Goal: Task Accomplishment & Management: Manage account settings

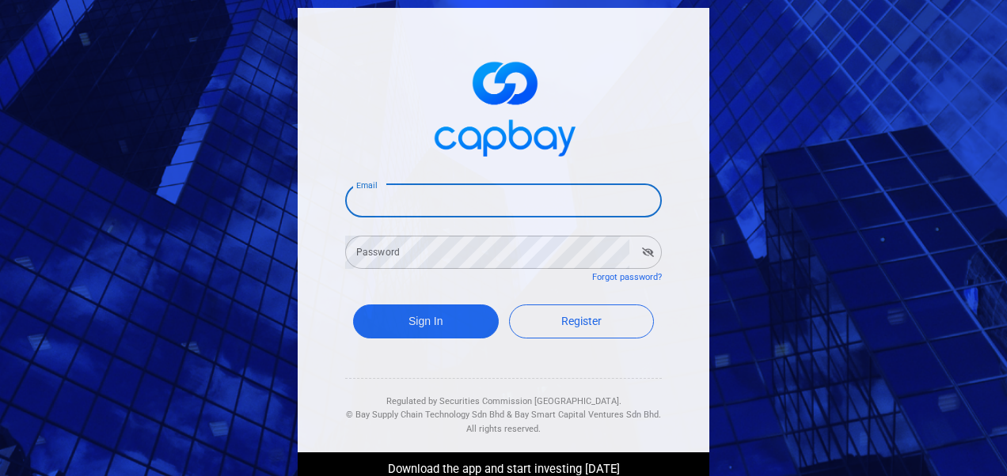
click at [545, 199] on input "Email" at bounding box center [503, 200] width 317 height 33
type input "[EMAIL_ADDRESS][DOMAIN_NAME]"
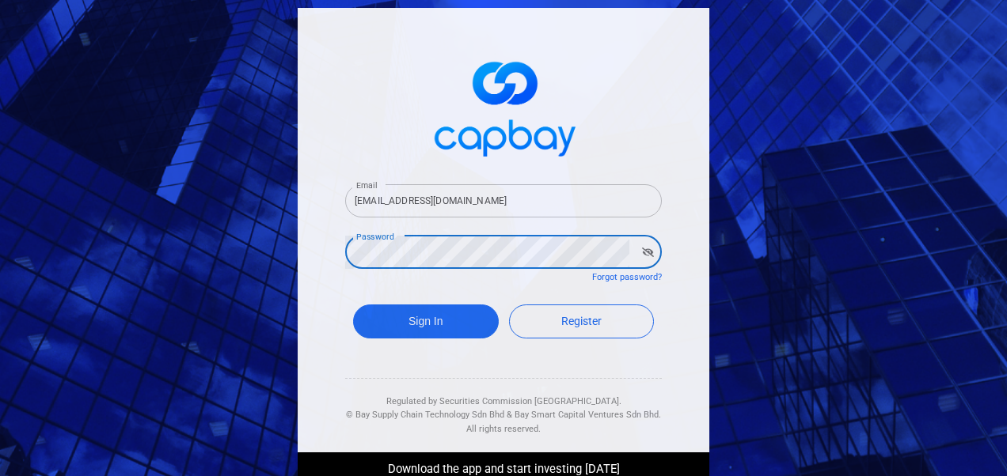
click at [353, 305] on button "Sign In" at bounding box center [426, 322] width 146 height 34
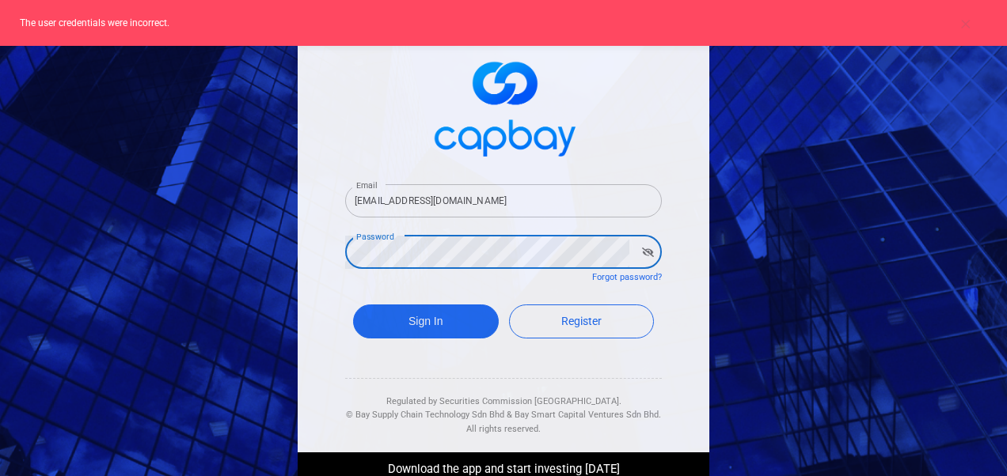
click at [283, 252] on div "Email [EMAIL_ADDRESS][DOMAIN_NAME] Email Password Password Forgot password? Sig…" at bounding box center [503, 238] width 1007 height 476
click at [353, 305] on button "Sign In" at bounding box center [426, 322] width 146 height 34
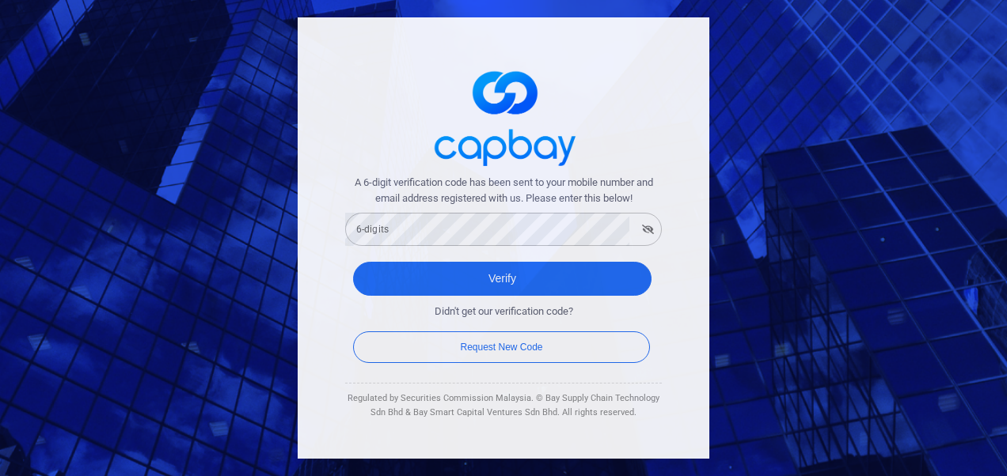
click at [581, 249] on form "A 6-digit verification code has been sent to your mobile number and email addre…" at bounding box center [503, 271] width 317 height 192
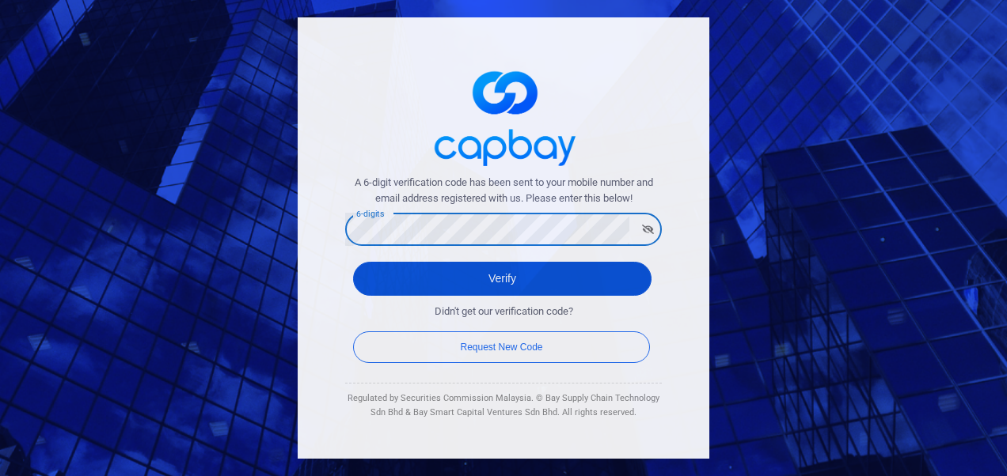
click at [558, 278] on button "Verify" at bounding box center [502, 279] width 298 height 34
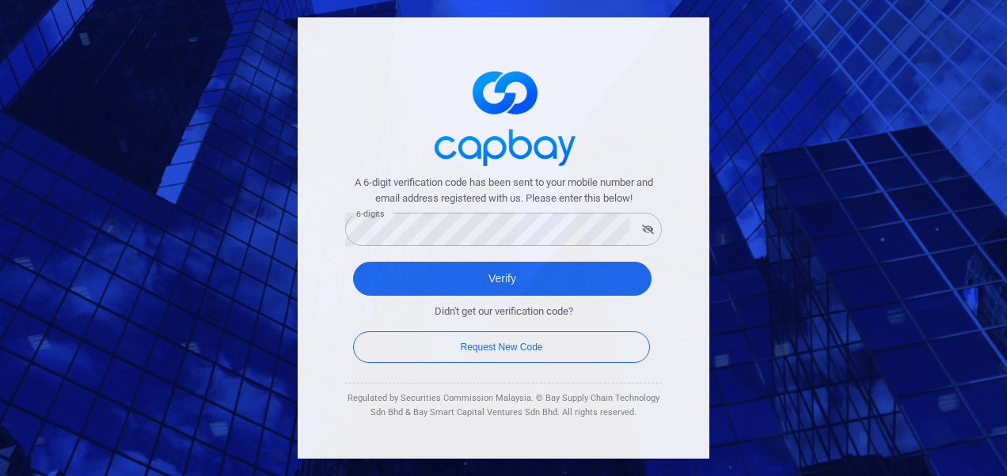
click at [47, 195] on div "A 6-digit verification code has been sent to your mobile number and email addre…" at bounding box center [503, 238] width 1007 height 476
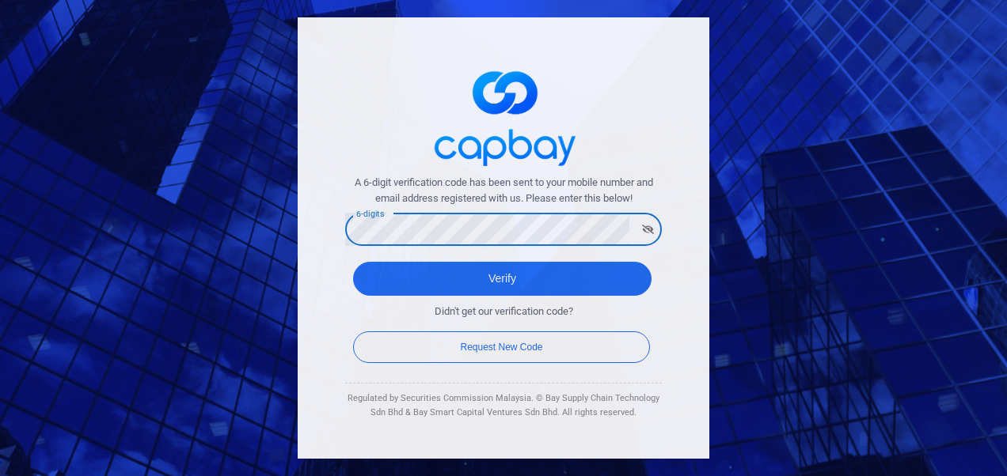
click at [353, 262] on button "Verify" at bounding box center [502, 279] width 298 height 34
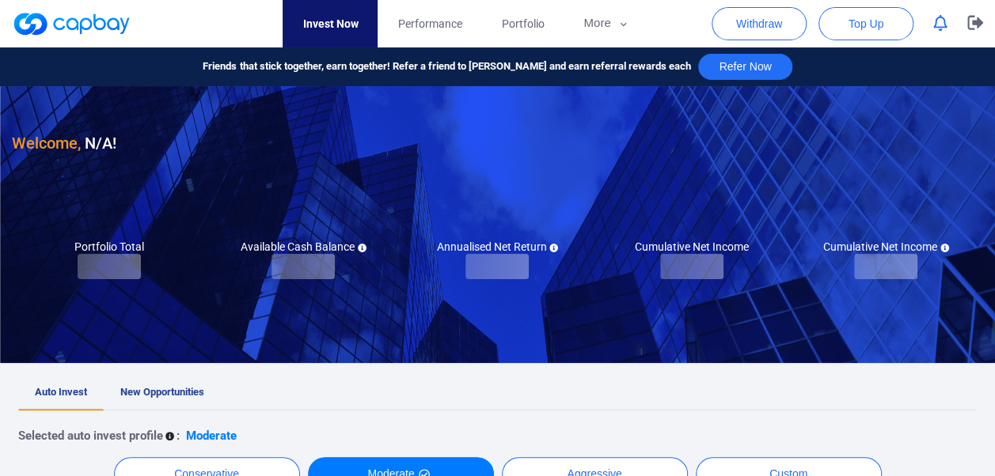
checkbox input "true"
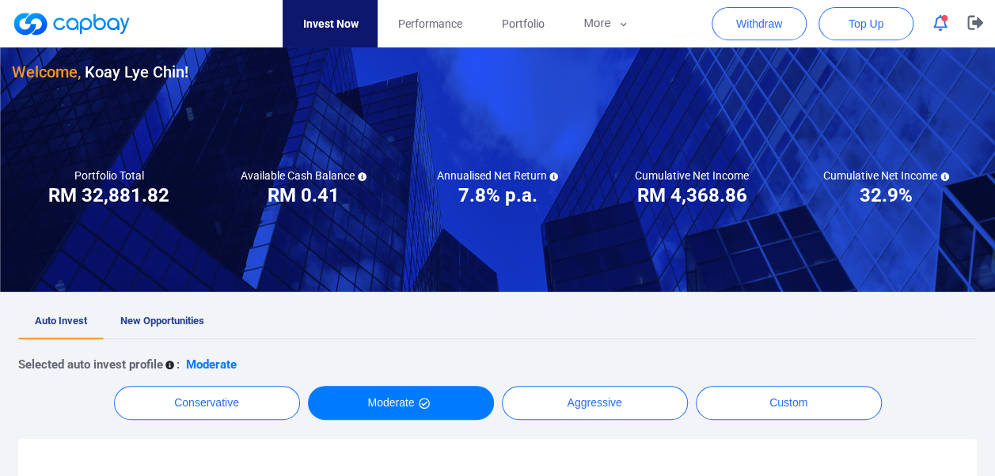
scroll to position [158, 0]
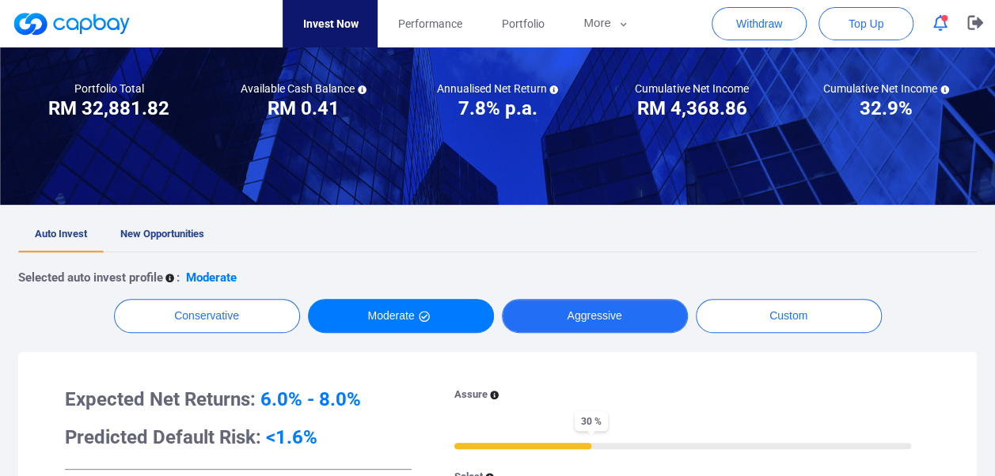
click at [557, 304] on button "Aggressive" at bounding box center [595, 316] width 186 height 34
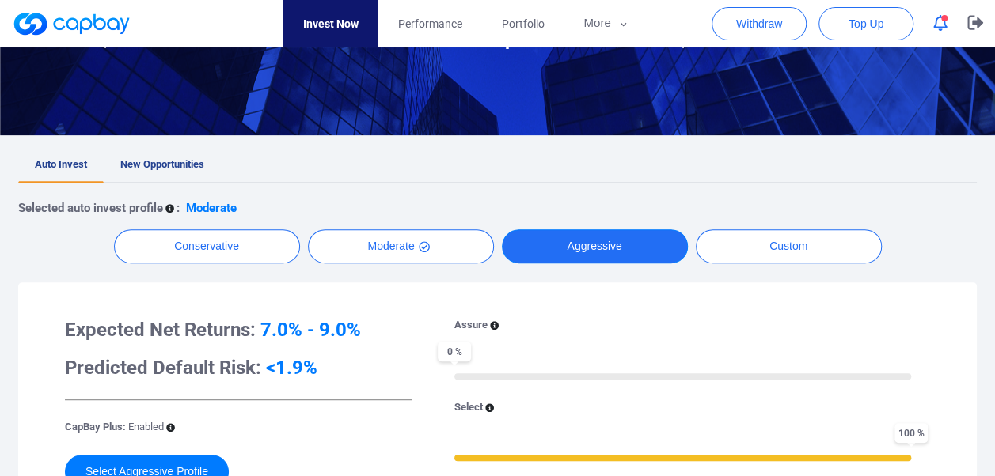
scroll to position [317, 0]
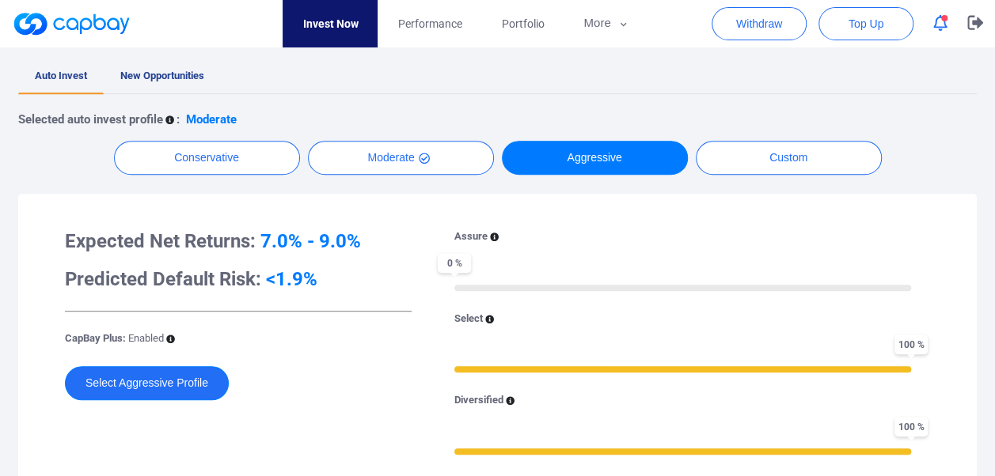
click at [176, 378] on button "Select Aggressive Profile" at bounding box center [147, 383] width 164 height 34
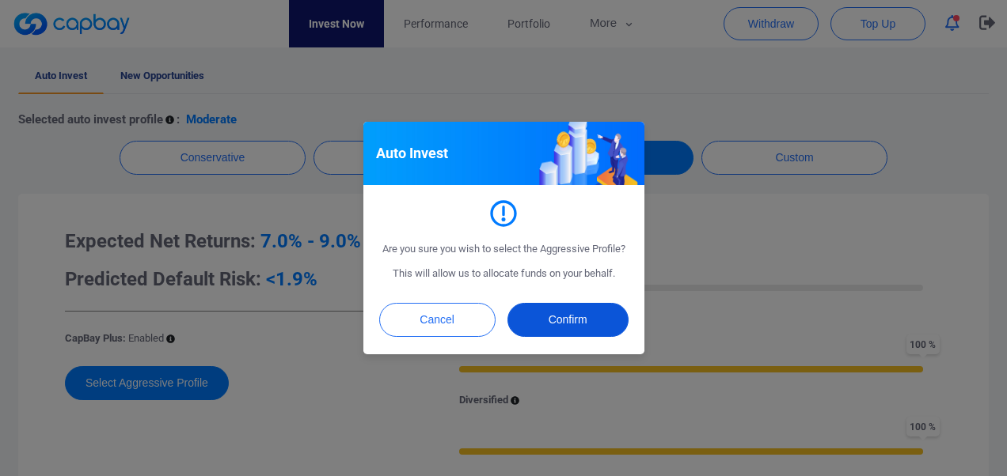
click at [578, 321] on button "Confirm" at bounding box center [567, 320] width 121 height 34
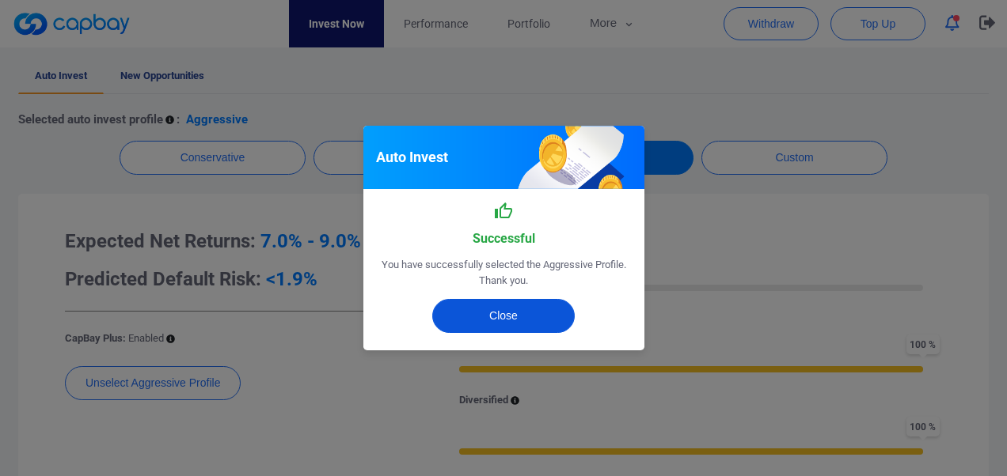
click at [510, 314] on button "Close" at bounding box center [503, 316] width 142 height 34
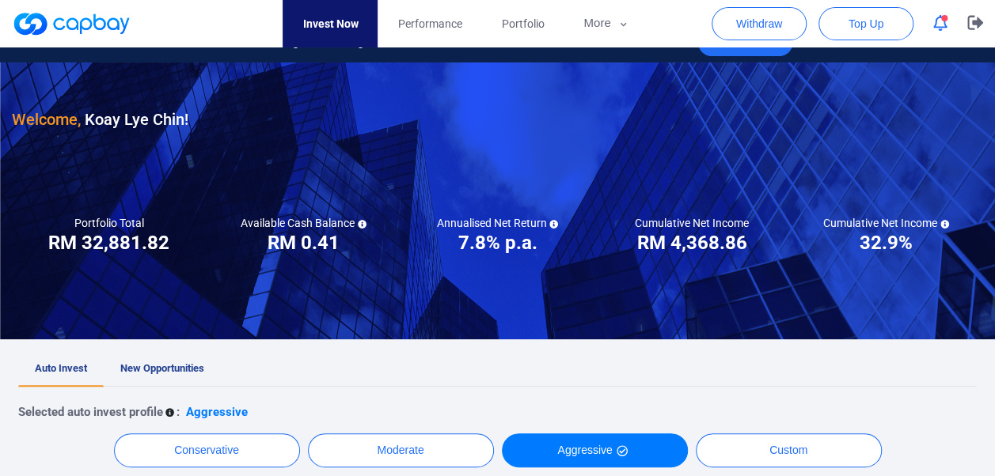
scroll to position [0, 0]
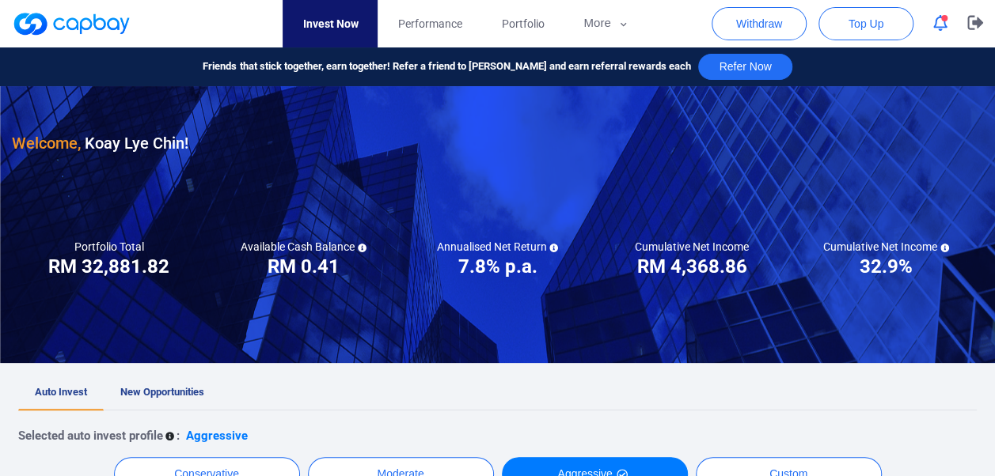
drag, startPoint x: 449, startPoint y: 262, endPoint x: 560, endPoint y: 262, distance: 111.6
click at [560, 262] on div "Annualised Net Return ***** 7.8% p.a." at bounding box center [497, 260] width 194 height 40
click at [432, 22] on span "Performance" at bounding box center [429, 23] width 64 height 17
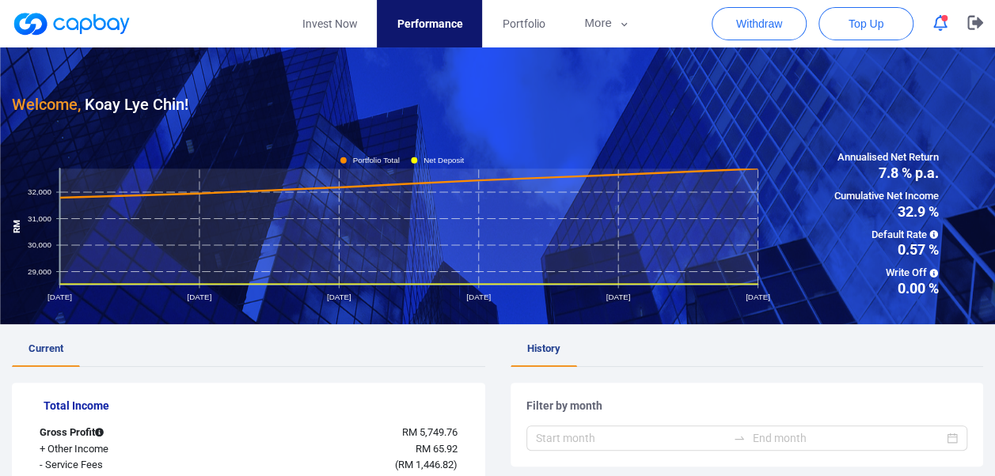
click at [937, 21] on icon "button" at bounding box center [940, 23] width 14 height 17
click at [340, 399] on h5 "Total Income" at bounding box center [257, 406] width 426 height 14
click at [499, 16] on link "Portfolio" at bounding box center [523, 23] width 82 height 47
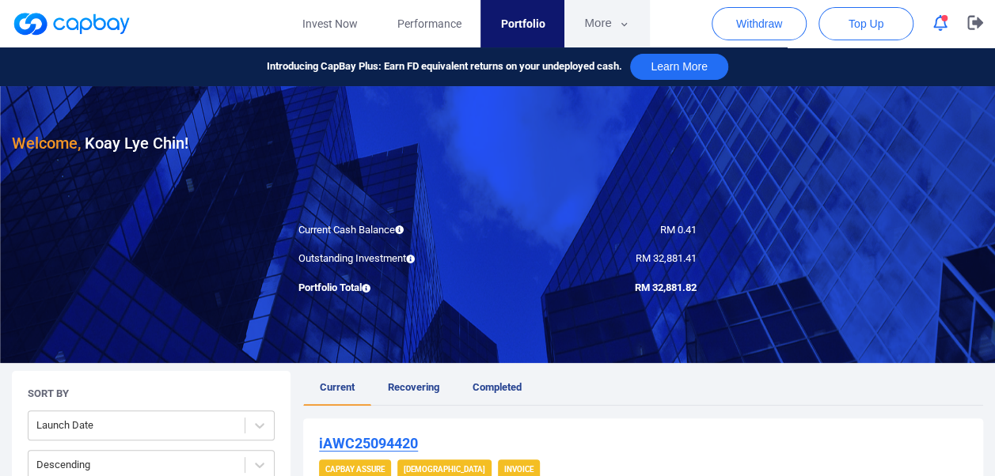
click at [598, 20] on button "More" at bounding box center [606, 23] width 85 height 47
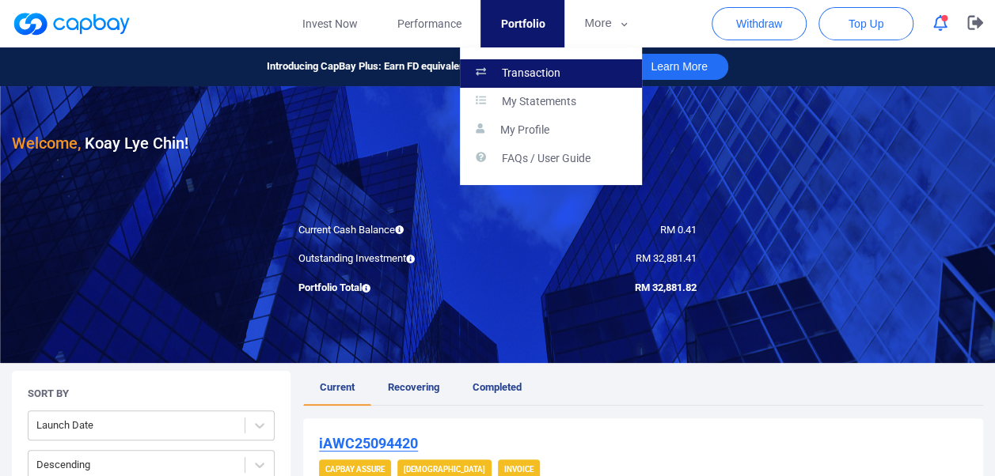
click at [564, 70] on link "Transaction" at bounding box center [551, 73] width 182 height 28
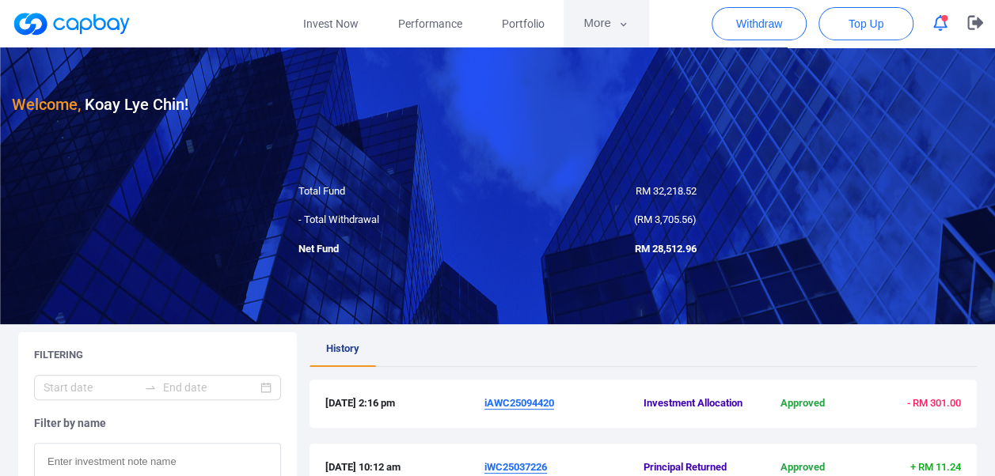
click at [611, 26] on button "More" at bounding box center [606, 23] width 85 height 47
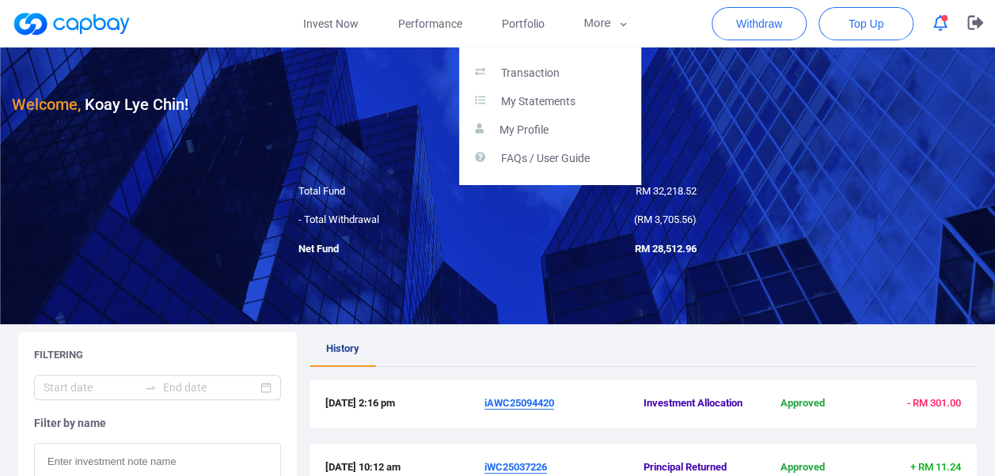
click at [434, 16] on button "button" at bounding box center [497, 238] width 995 height 476
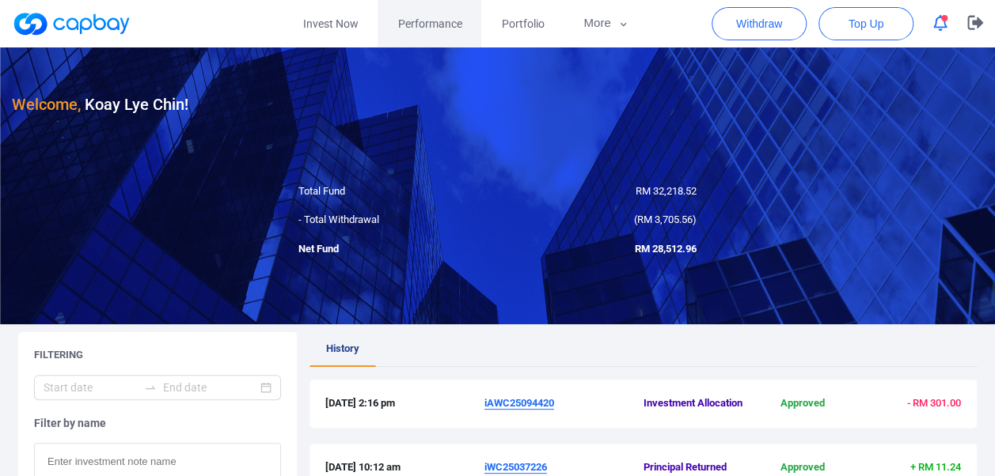
click at [423, 19] on span "Performance" at bounding box center [429, 23] width 64 height 17
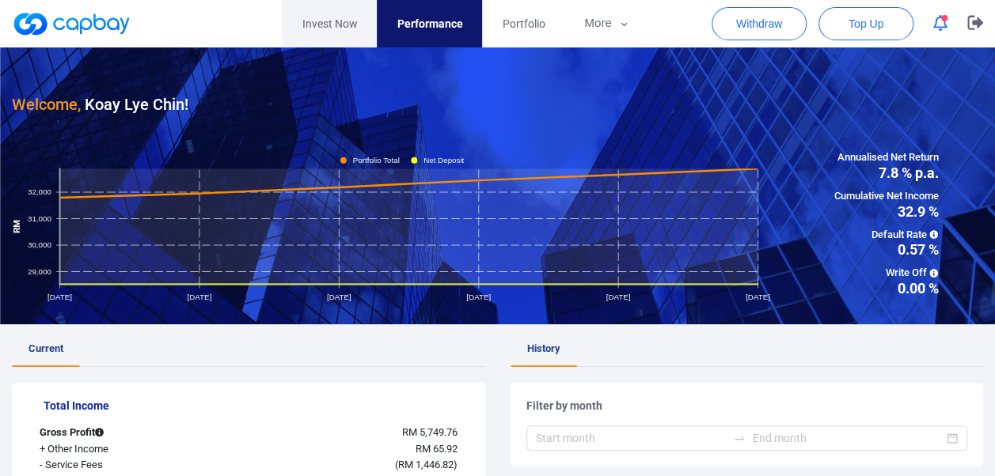
click at [351, 23] on link "Invest Now" at bounding box center [329, 23] width 95 height 47
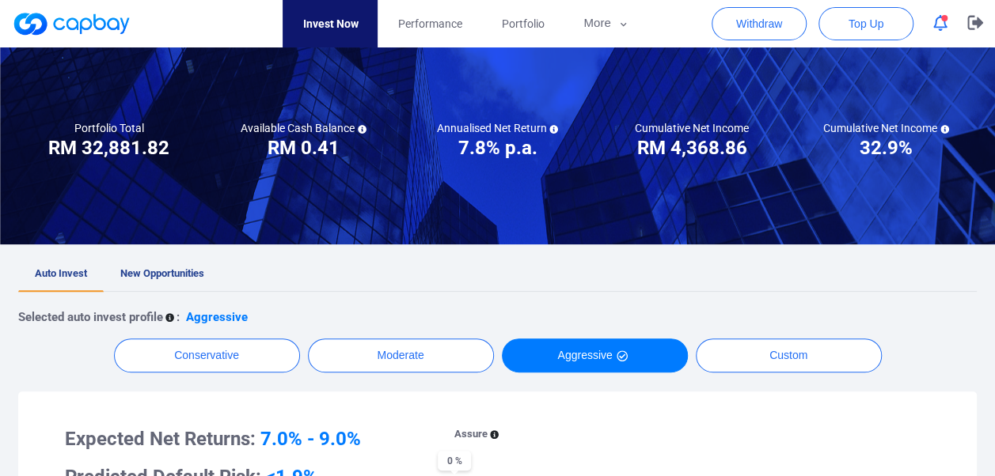
scroll to position [36, 0]
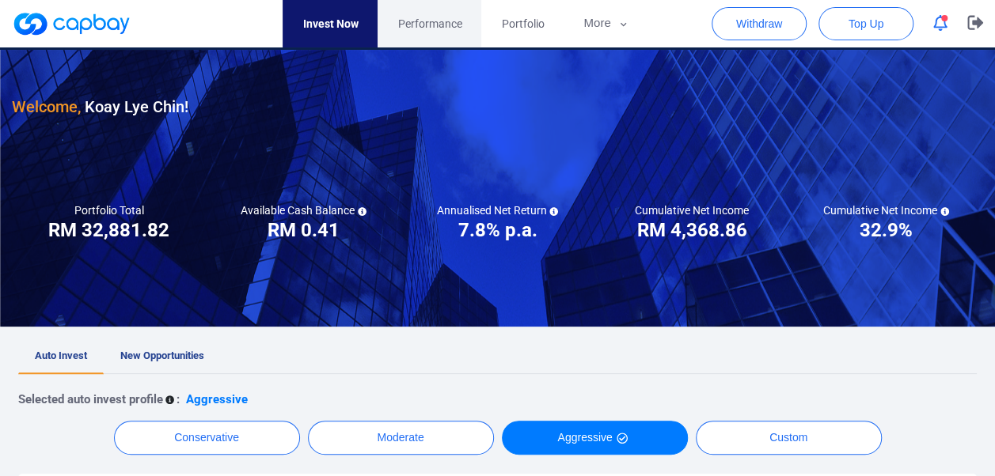
click at [457, 28] on span "Performance" at bounding box center [429, 23] width 64 height 17
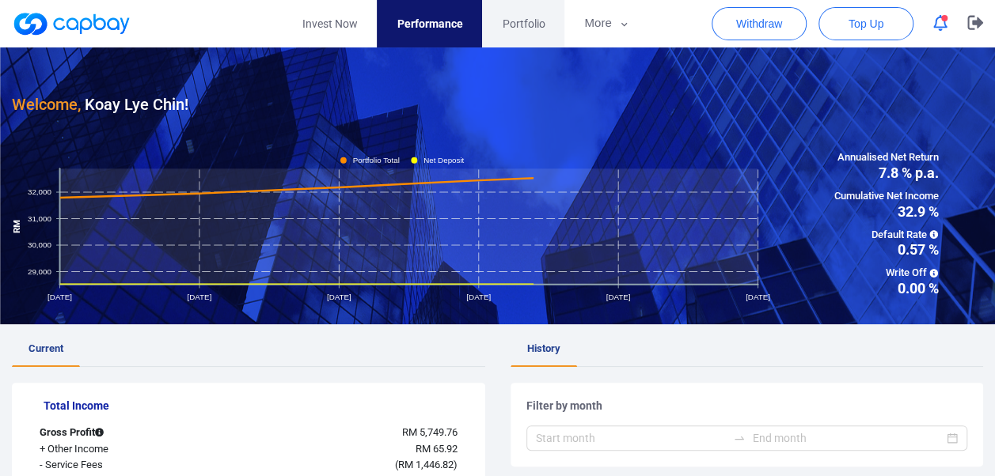
click at [534, 28] on span "Portfolio" at bounding box center [523, 23] width 43 height 17
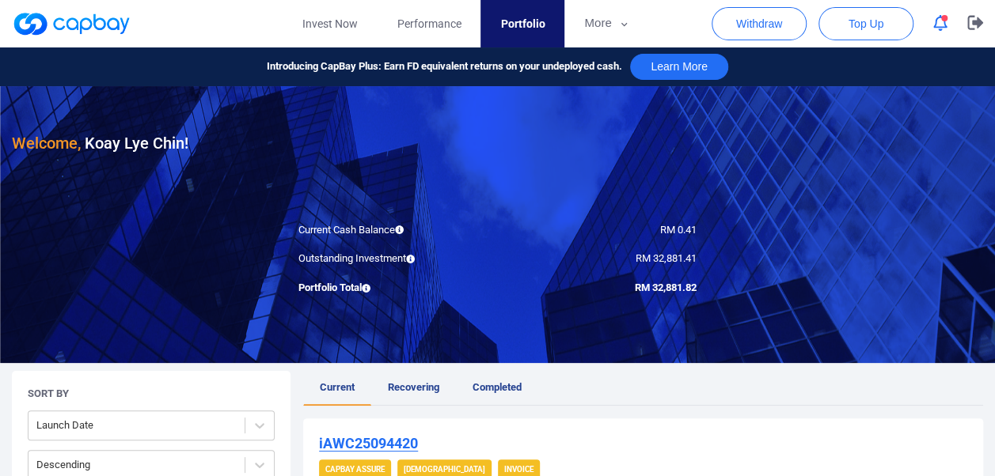
click at [947, 30] on button "button" at bounding box center [940, 23] width 30 height 25
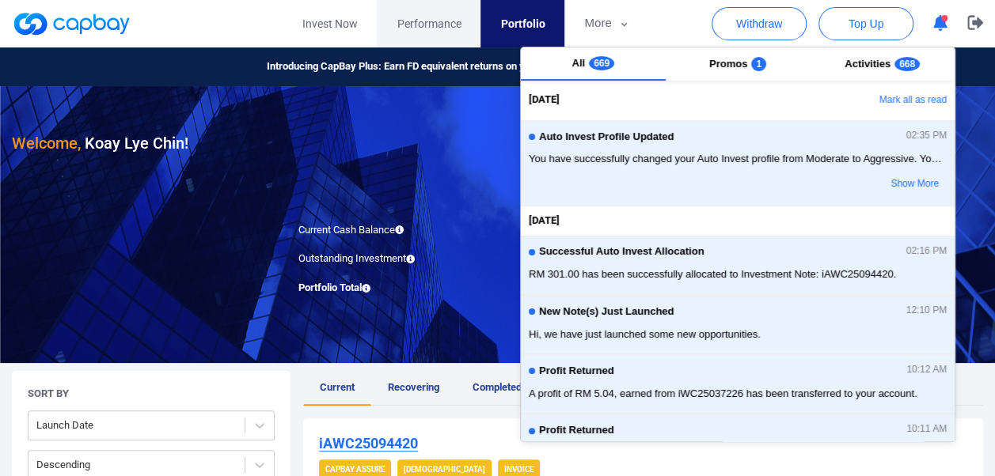
drag, startPoint x: 410, startPoint y: 21, endPoint x: 393, endPoint y: 23, distance: 17.5
click at [410, 21] on span "Performance" at bounding box center [429, 23] width 64 height 17
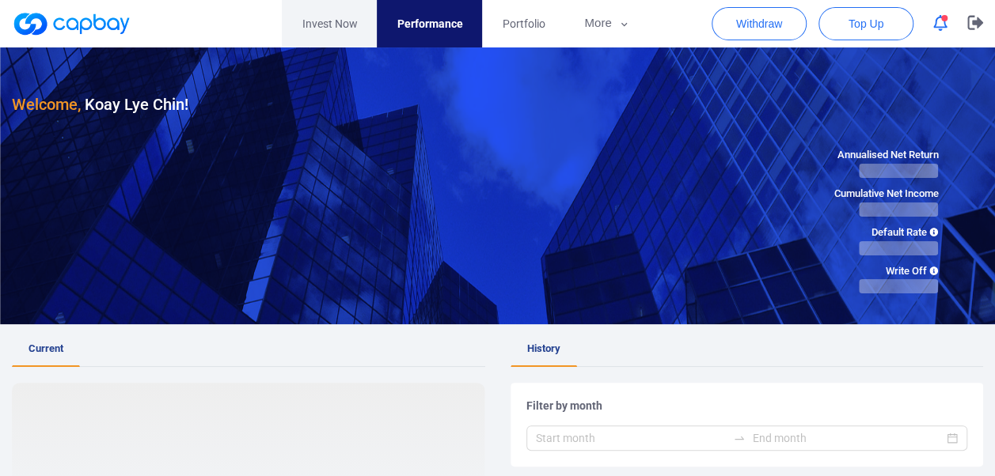
click at [340, 25] on link "Invest Now" at bounding box center [329, 23] width 95 height 47
